Goal: Task Accomplishment & Management: Use online tool/utility

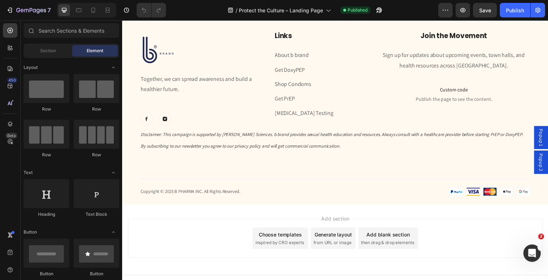
scroll to position [1645, 0]
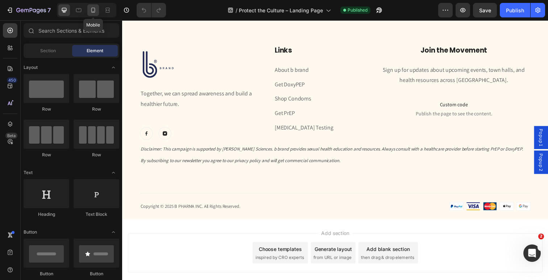
click at [94, 13] on icon at bounding box center [93, 10] width 7 height 7
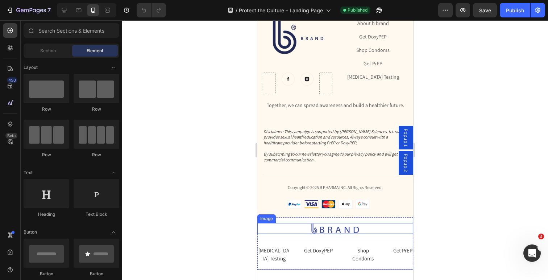
click at [374, 223] on div at bounding box center [335, 228] width 156 height 11
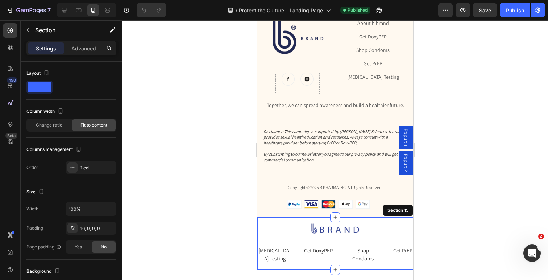
click at [382, 217] on div "Image 16 [MEDICAL_DATA] Testing Heading Get DoxyPEP Heading Shop Condoms Headin…" at bounding box center [335, 243] width 156 height 53
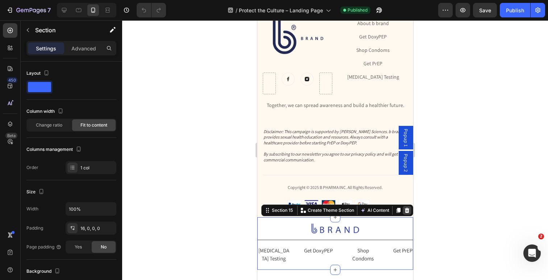
click at [407, 209] on icon at bounding box center [406, 210] width 5 height 5
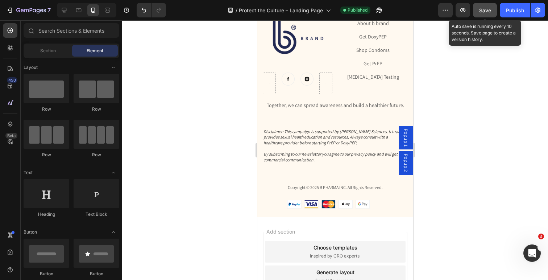
click at [482, 13] on span "Save" at bounding box center [485, 10] width 12 height 6
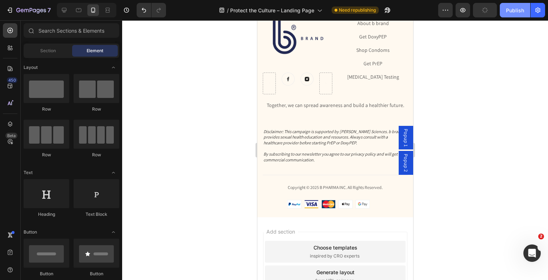
click at [508, 12] on div "Publish" at bounding box center [515, 11] width 18 height 8
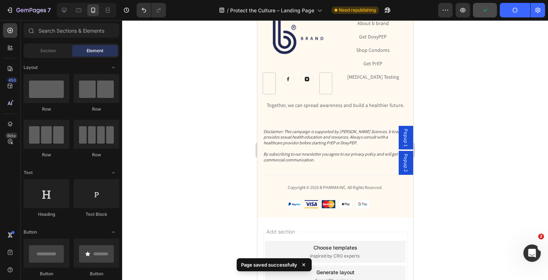
click at [411, 16] on div "/ Protect the Culture – Landing Page Need republishing" at bounding box center [305, 10] width 266 height 14
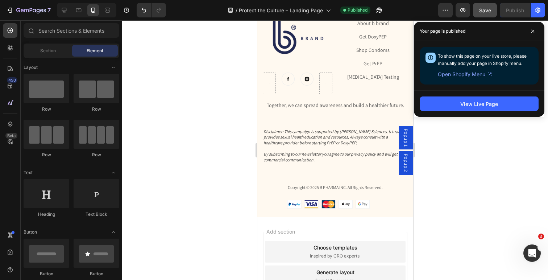
click at [428, 9] on div "/ Protect the Culture – Landing Page Published" at bounding box center [305, 10] width 266 height 14
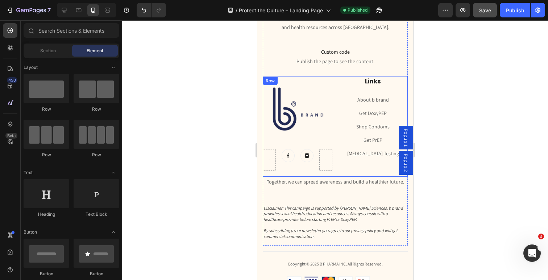
scroll to position [1532, 0]
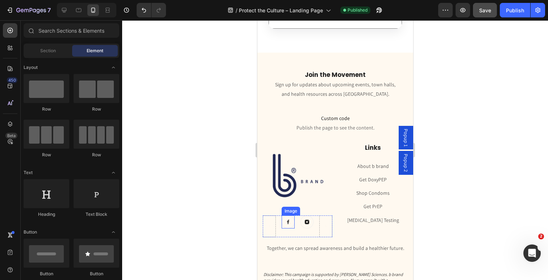
click at [291, 215] on img at bounding box center [287, 221] width 13 height 13
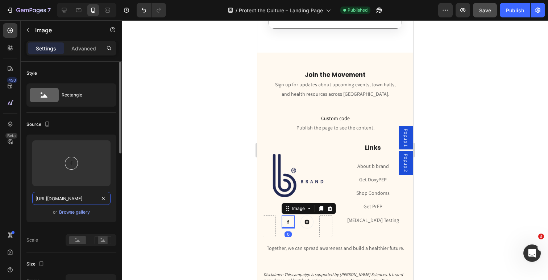
click at [63, 200] on input "[URL][DOMAIN_NAME]" at bounding box center [71, 198] width 78 height 13
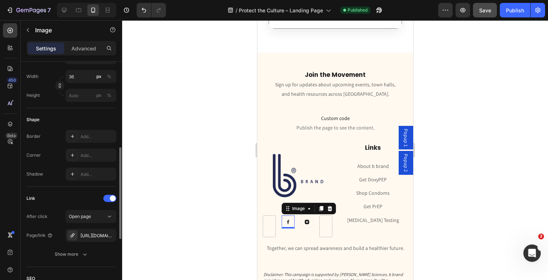
scroll to position [236, 0]
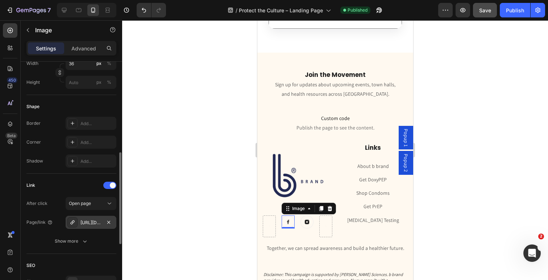
click at [95, 222] on div "[URL][DOMAIN_NAME]" at bounding box center [90, 222] width 21 height 7
click at [51, 205] on div "After click Open page" at bounding box center [71, 203] width 90 height 13
click at [212, 186] on div at bounding box center [335, 150] width 426 height 260
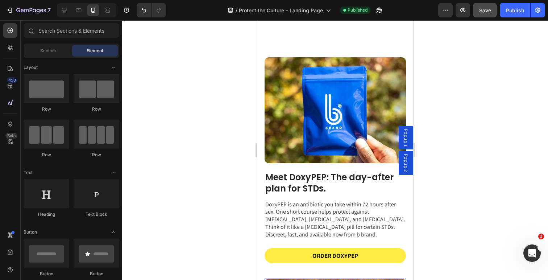
scroll to position [320, 0]
